Goal: Information Seeking & Learning: Learn about a topic

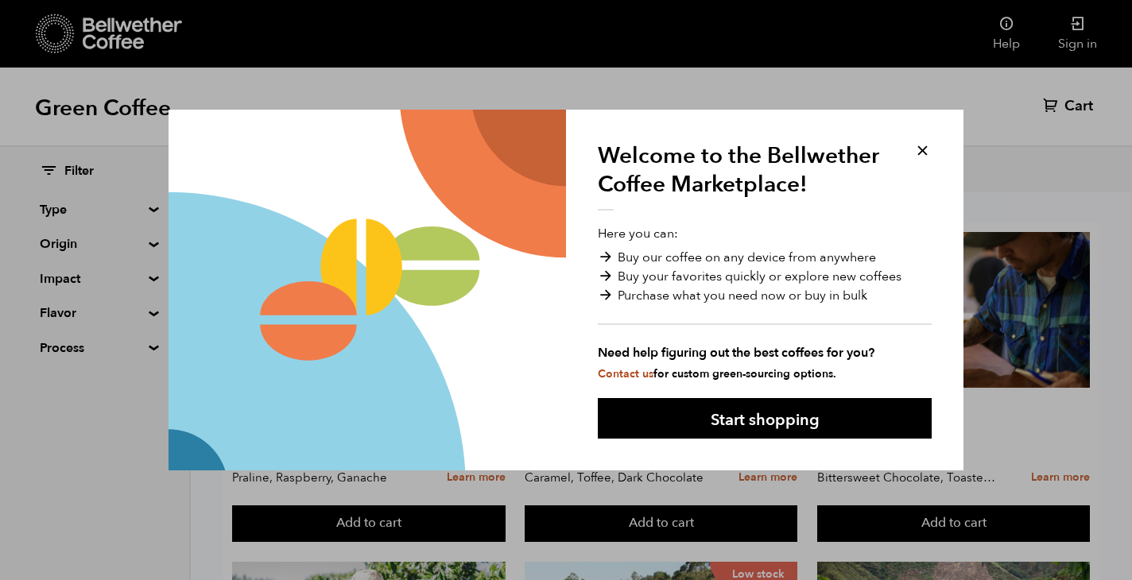
click at [925, 144] on button at bounding box center [922, 150] width 18 height 18
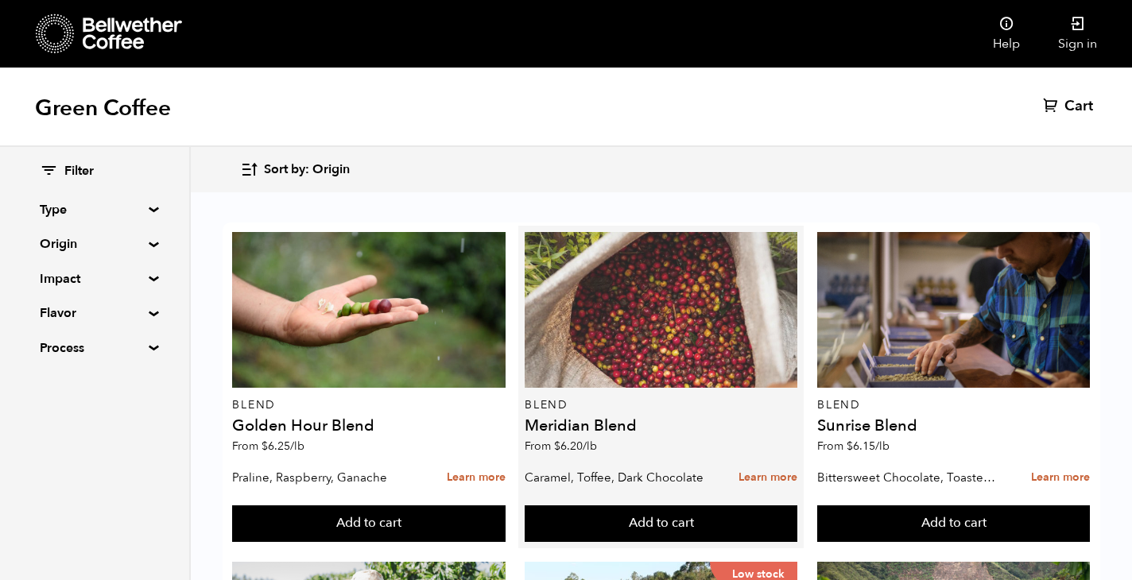
click at [663, 300] on div at bounding box center [661, 310] width 273 height 156
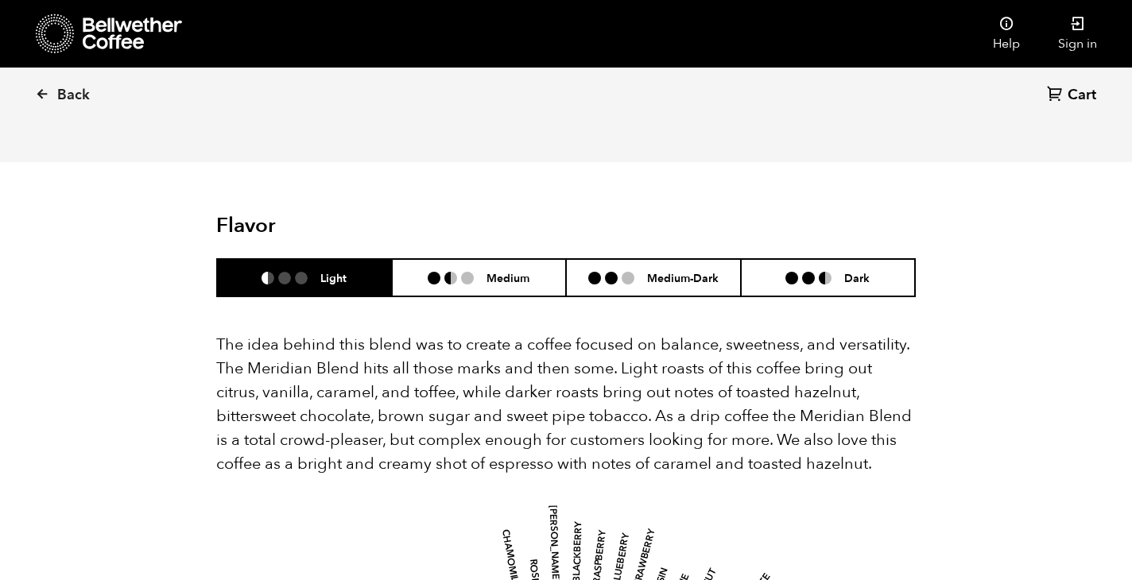
scroll to position [939, 0]
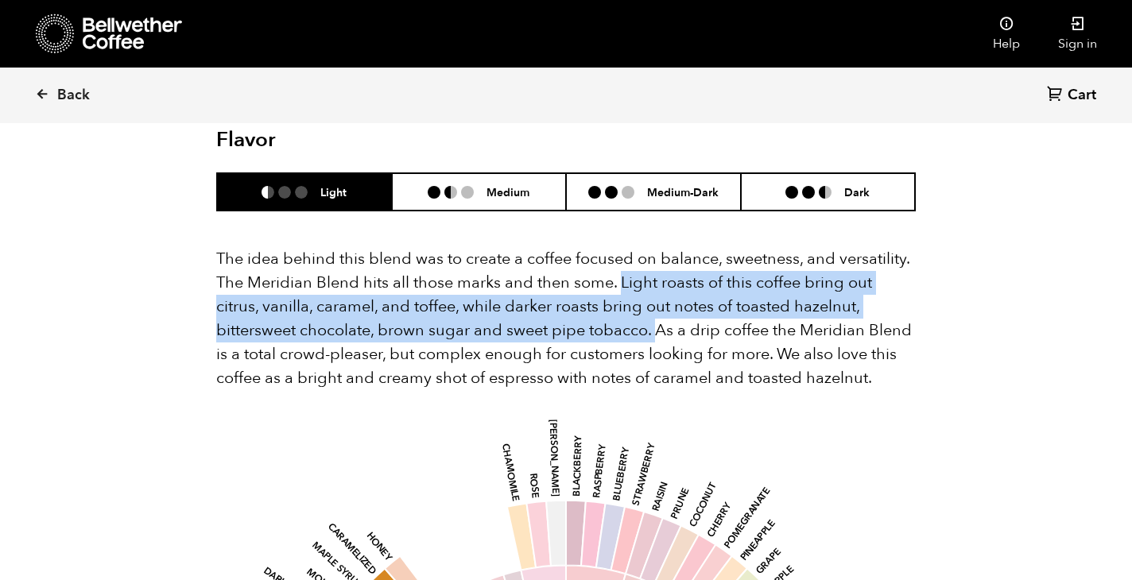
drag, startPoint x: 620, startPoint y: 258, endPoint x: 656, endPoint y: 309, distance: 62.2
click at [656, 309] on p "The idea behind this blend was to create a coffee focused on balance, sweetness…" at bounding box center [565, 318] width 699 height 143
copy p "Light roasts of this coffee bring out citrus, vanilla, caramel, and toffee, whi…"
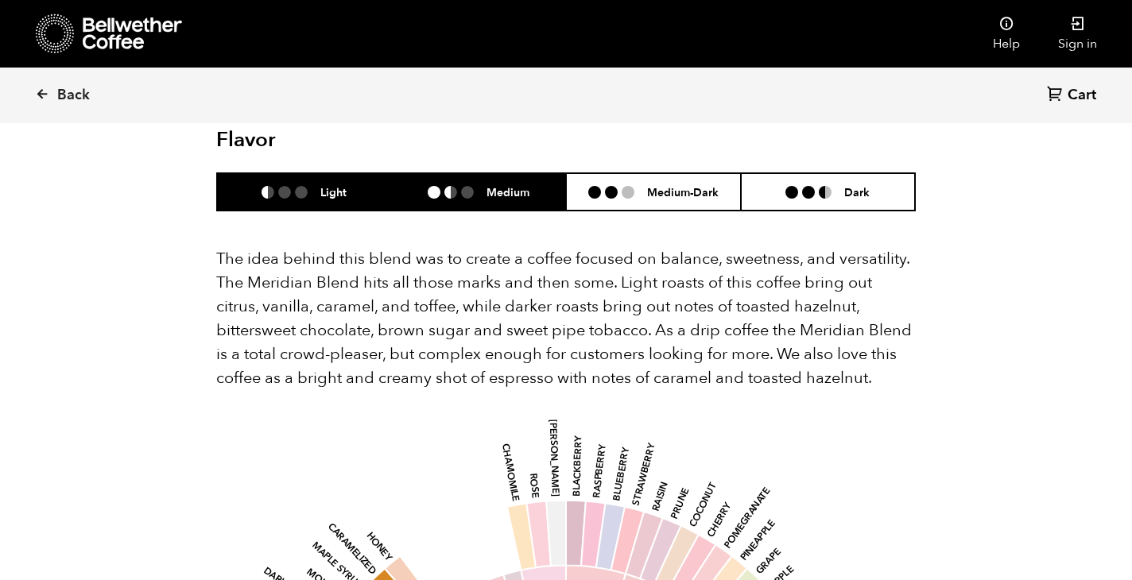
click at [455, 186] on li at bounding box center [450, 192] width 13 height 13
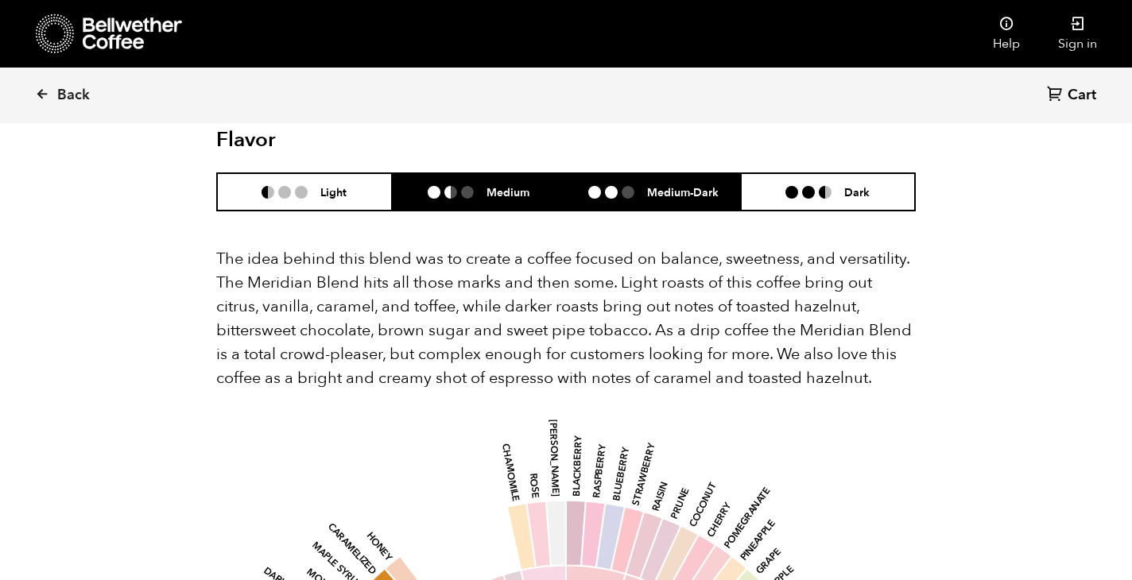
click at [654, 178] on li "Medium-Dark" at bounding box center [653, 191] width 175 height 37
click at [515, 185] on h6 "Medium" at bounding box center [507, 192] width 43 height 14
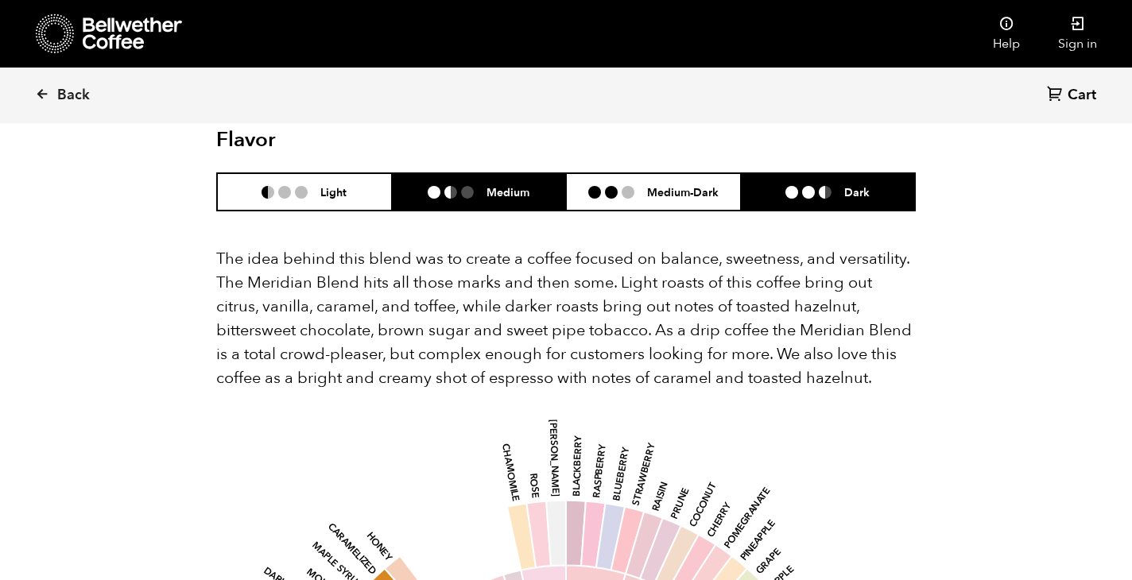
click at [794, 177] on li "Dark" at bounding box center [828, 191] width 175 height 37
click at [482, 186] on ul at bounding box center [457, 192] width 59 height 13
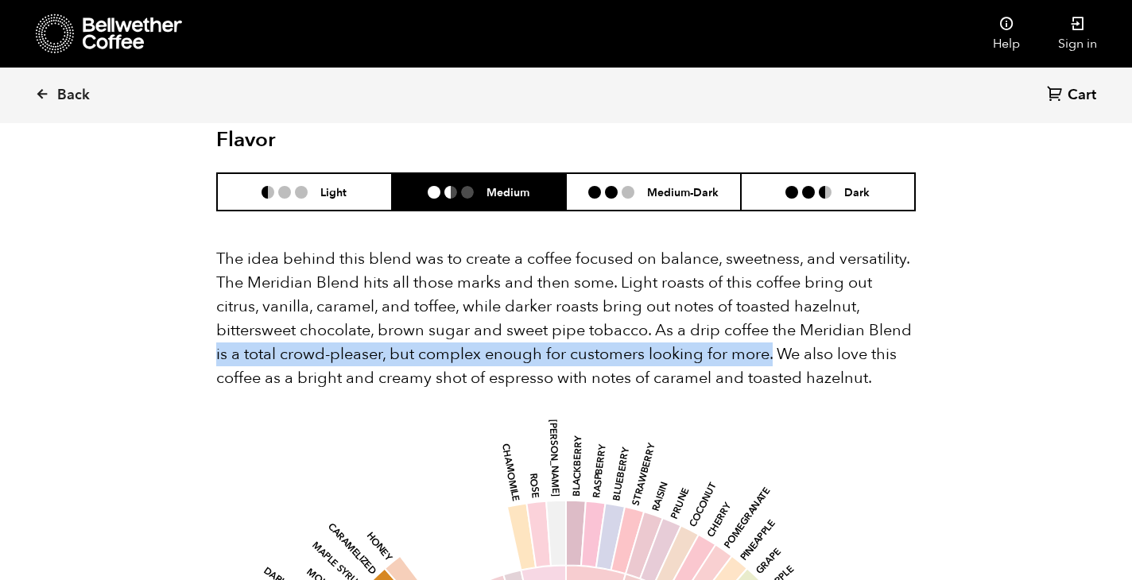
drag, startPoint x: 215, startPoint y: 331, endPoint x: 773, endPoint y: 335, distance: 557.9
copy p "is a total crowd-pleaser, but complex enough for customers looking for more."
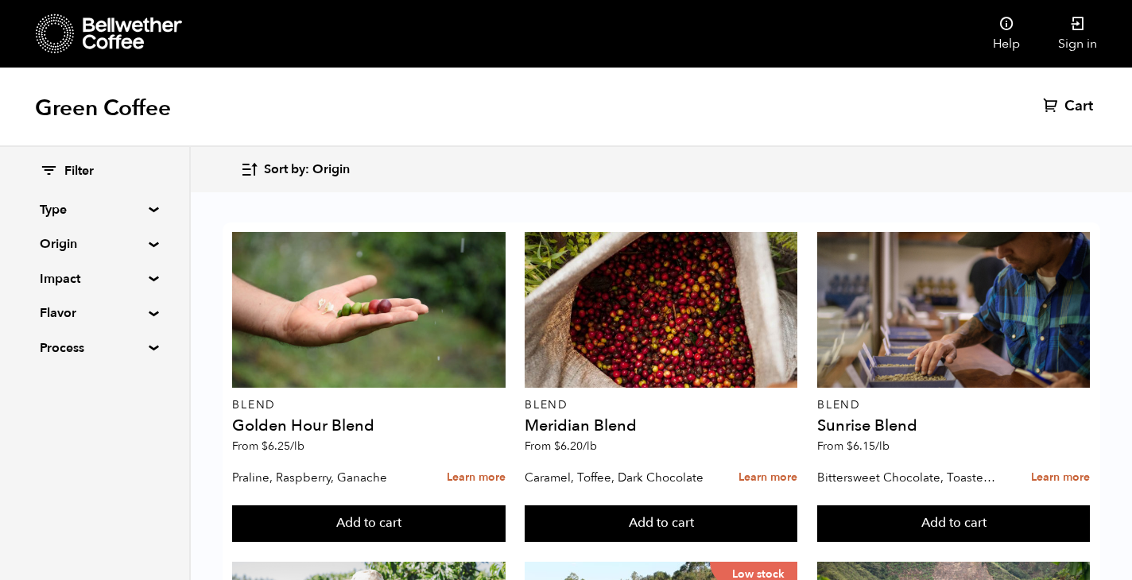
click at [83, 269] on summary "Impact" at bounding box center [95, 278] width 110 height 19
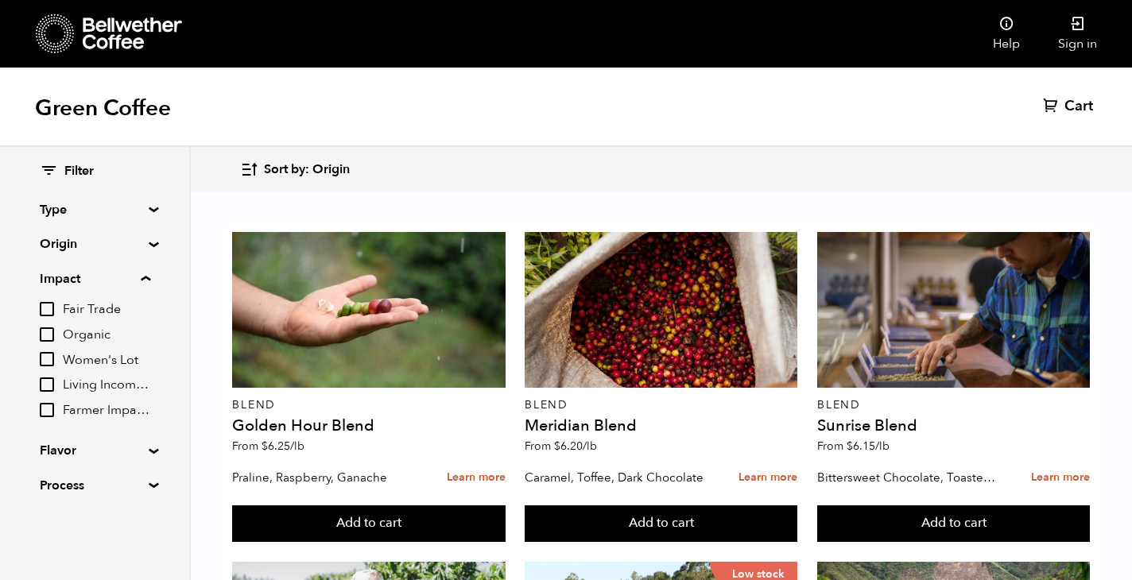
click at [83, 269] on summary "Impact" at bounding box center [95, 278] width 110 height 19
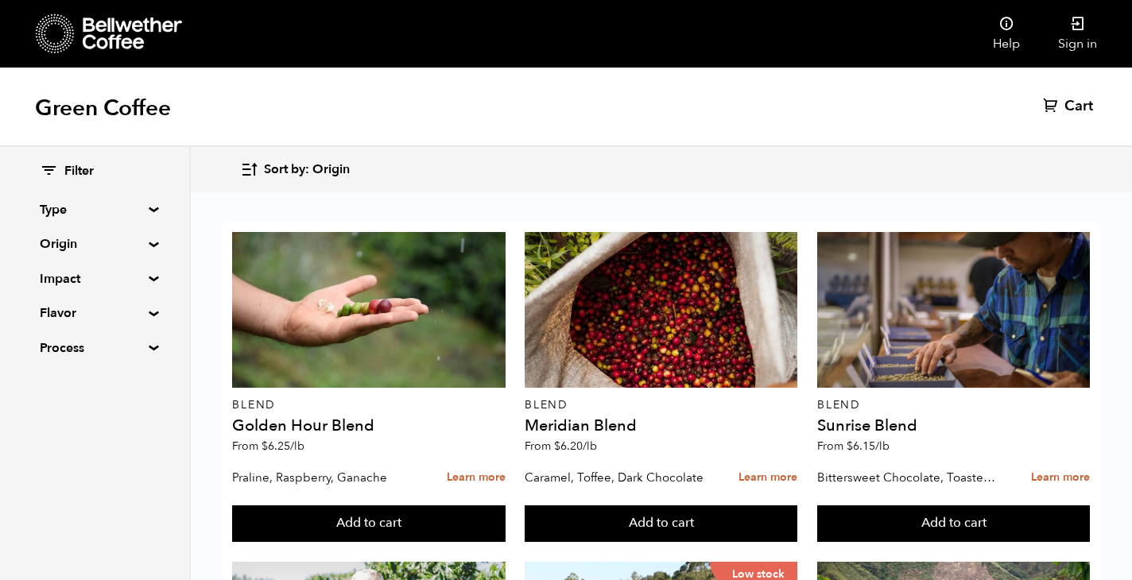
click at [83, 255] on div "Filter Type Blend Single Origin Decaf Seasonal Year Round Origin Blend Brazil B…" at bounding box center [95, 260] width 110 height 195
click at [84, 214] on summary "Type" at bounding box center [95, 209] width 110 height 19
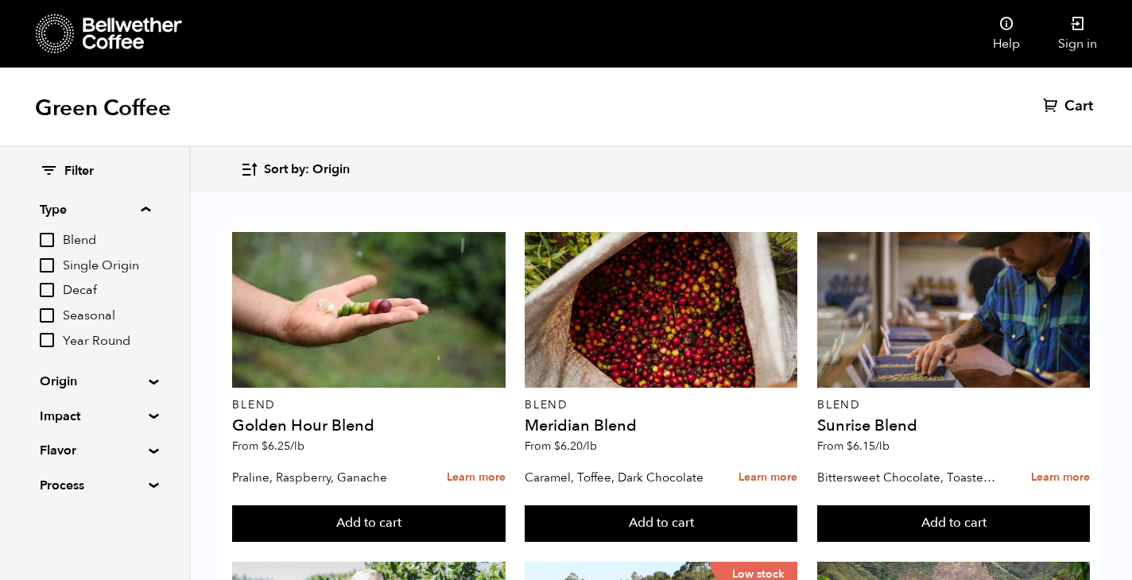
click at [45, 284] on input "Decaf" at bounding box center [47, 290] width 14 height 14
checkbox input "true"
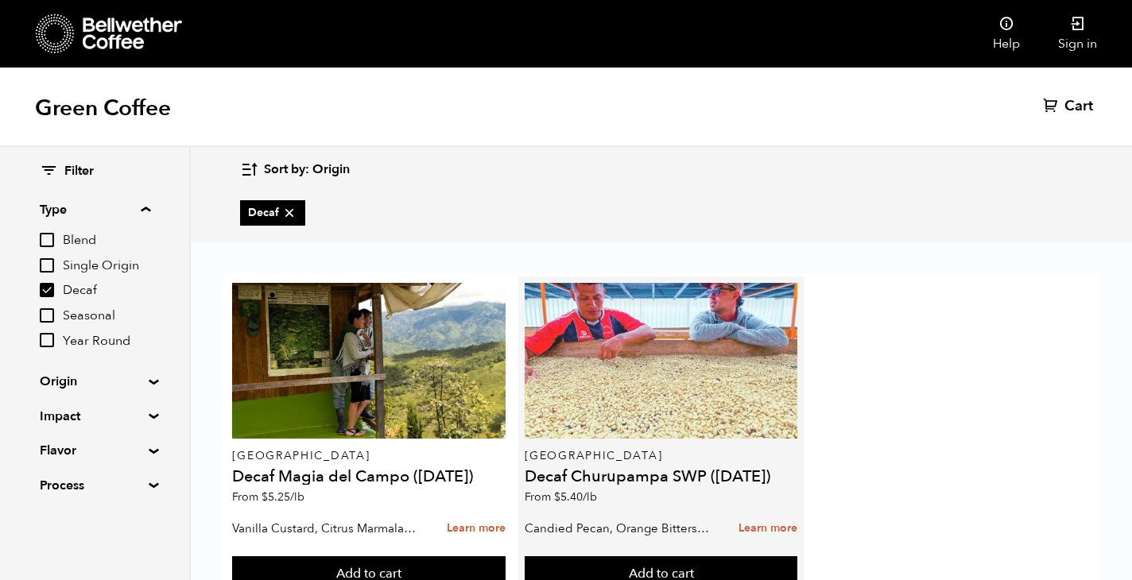
click at [639, 391] on div at bounding box center [661, 361] width 273 height 156
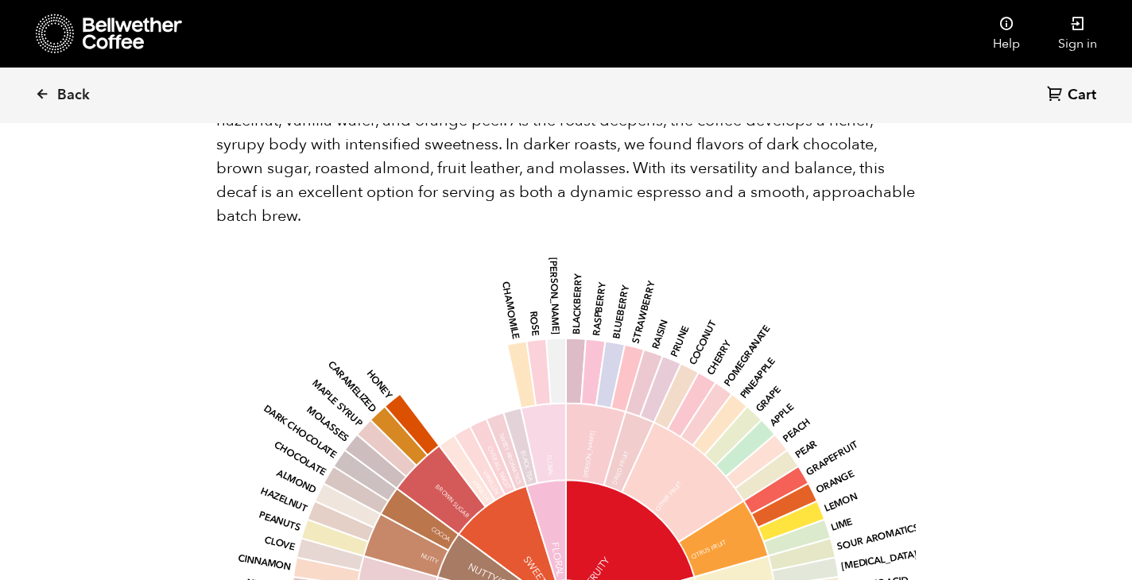
scroll to position [1825, 0]
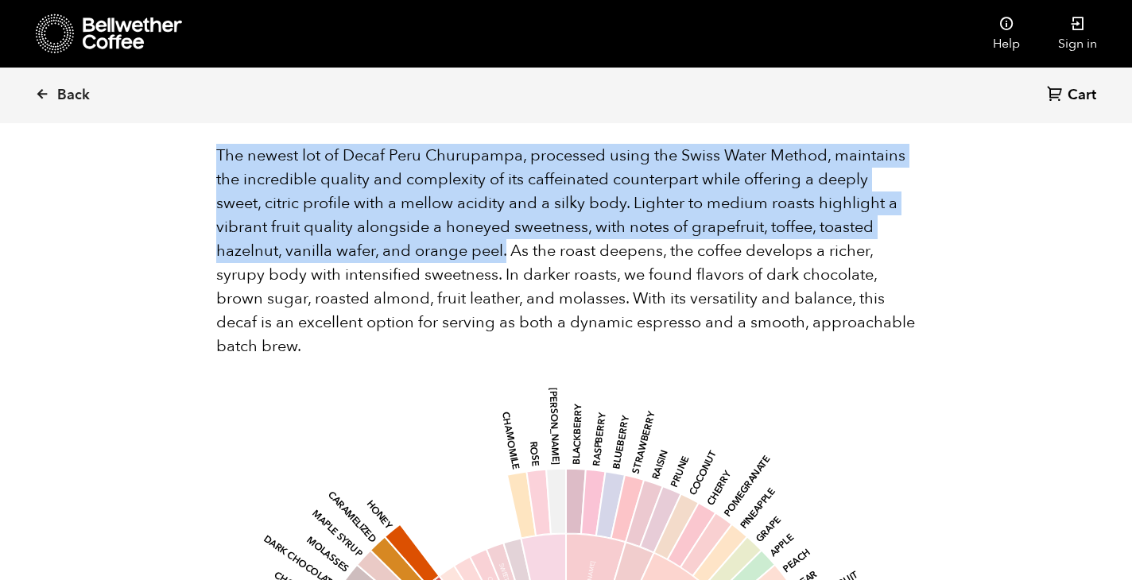
drag, startPoint x: 218, startPoint y: 147, endPoint x: 506, endPoint y: 250, distance: 306.2
click at [506, 250] on p "The newest lot of Decaf Peru Churupampa, processed using the Swiss Water Method…" at bounding box center [565, 251] width 699 height 215
copy p "The newest lot of Decaf Peru Churupampa, processed using the Swiss Water Method…"
